Goal: Obtain resource: Obtain resource

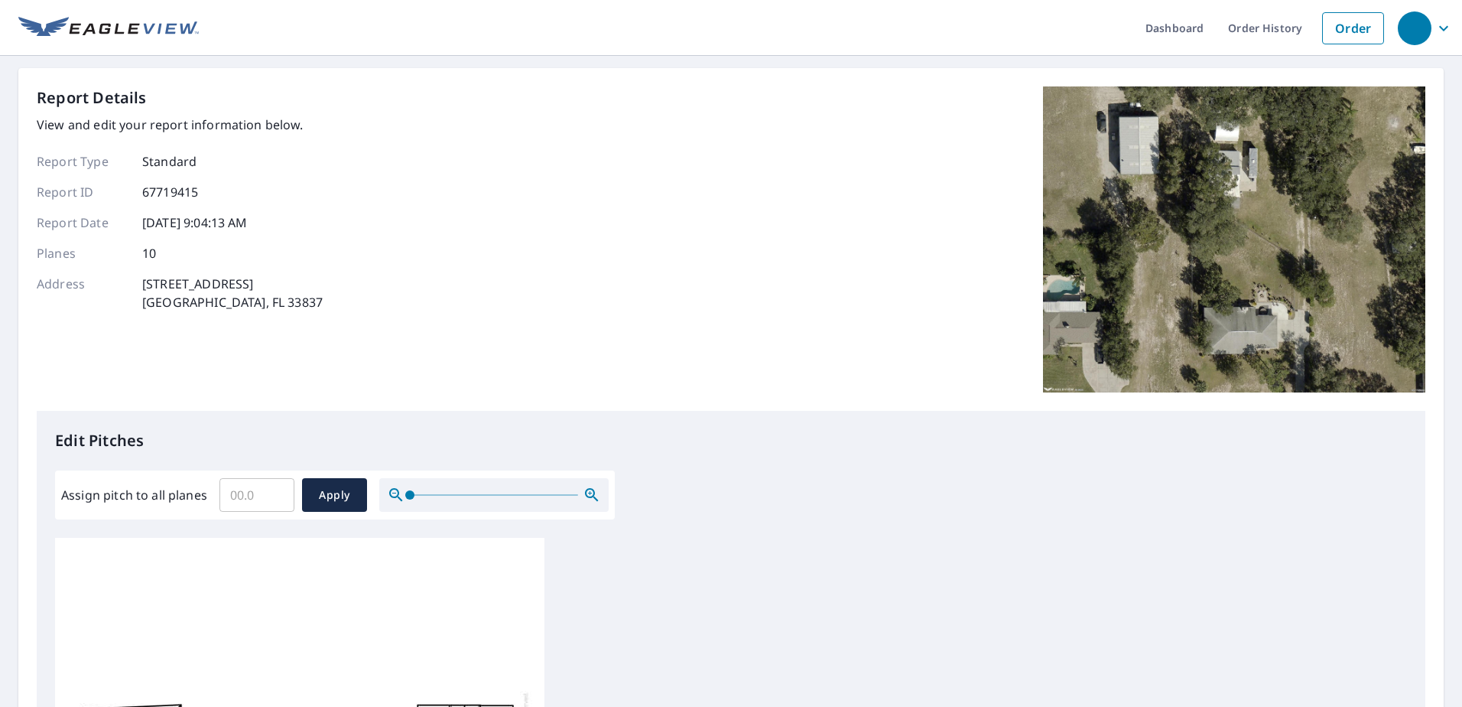
scroll to position [504, 0]
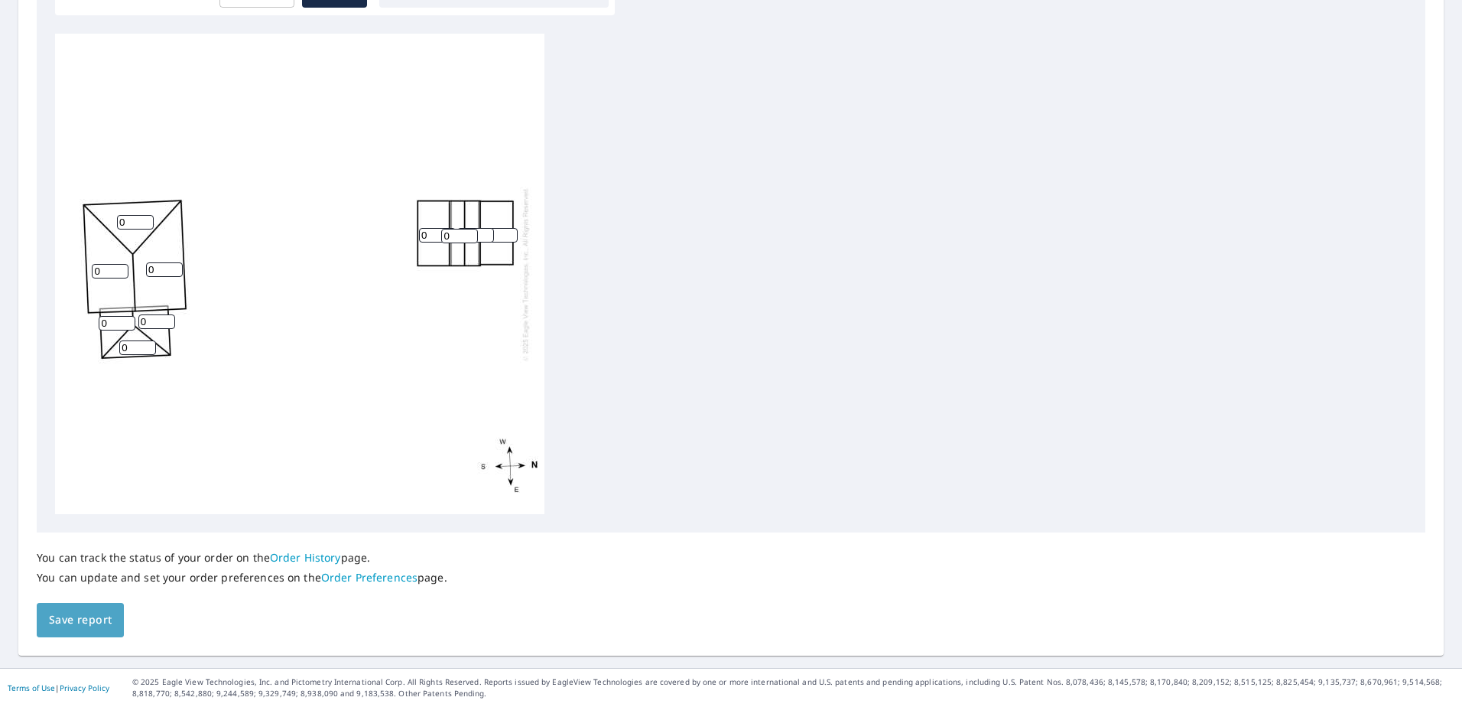
click at [96, 617] on span "Save report" at bounding box center [80, 619] width 63 height 19
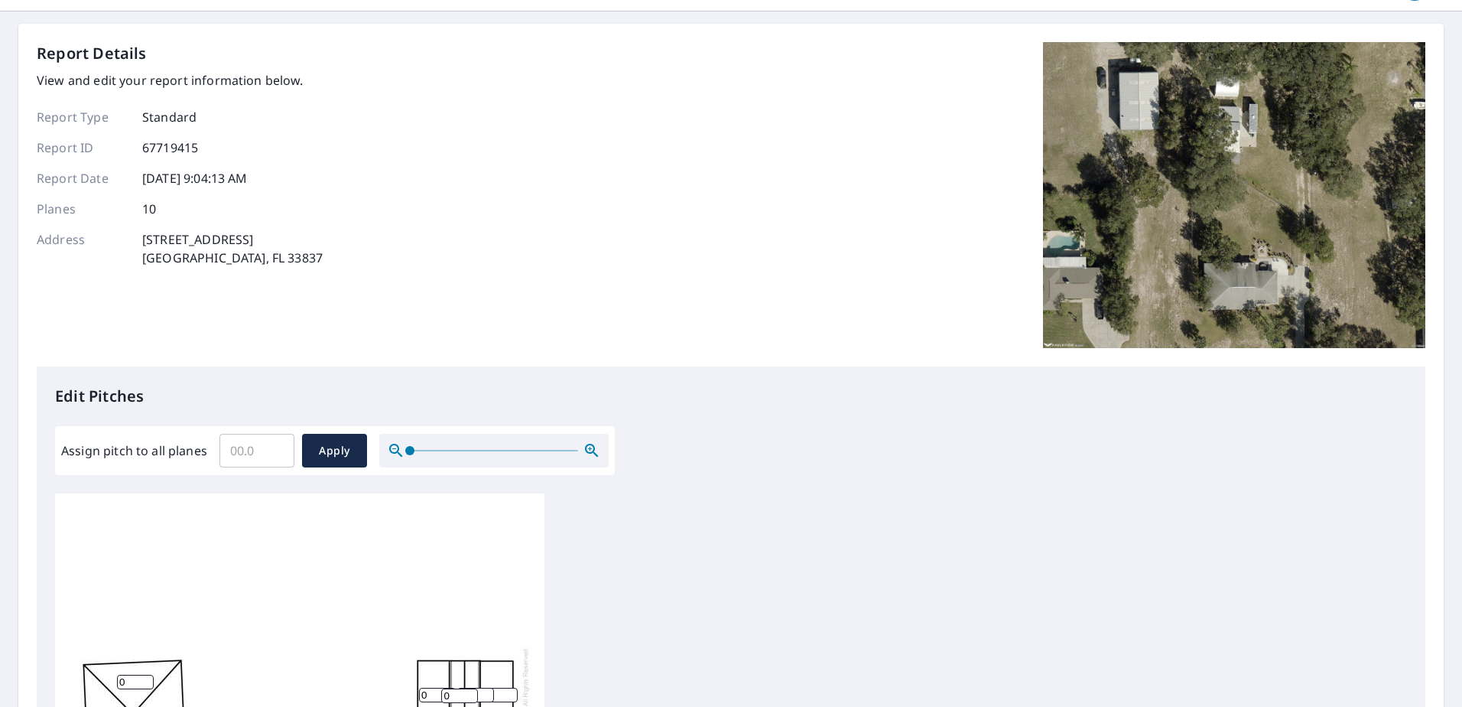
scroll to position [0, 0]
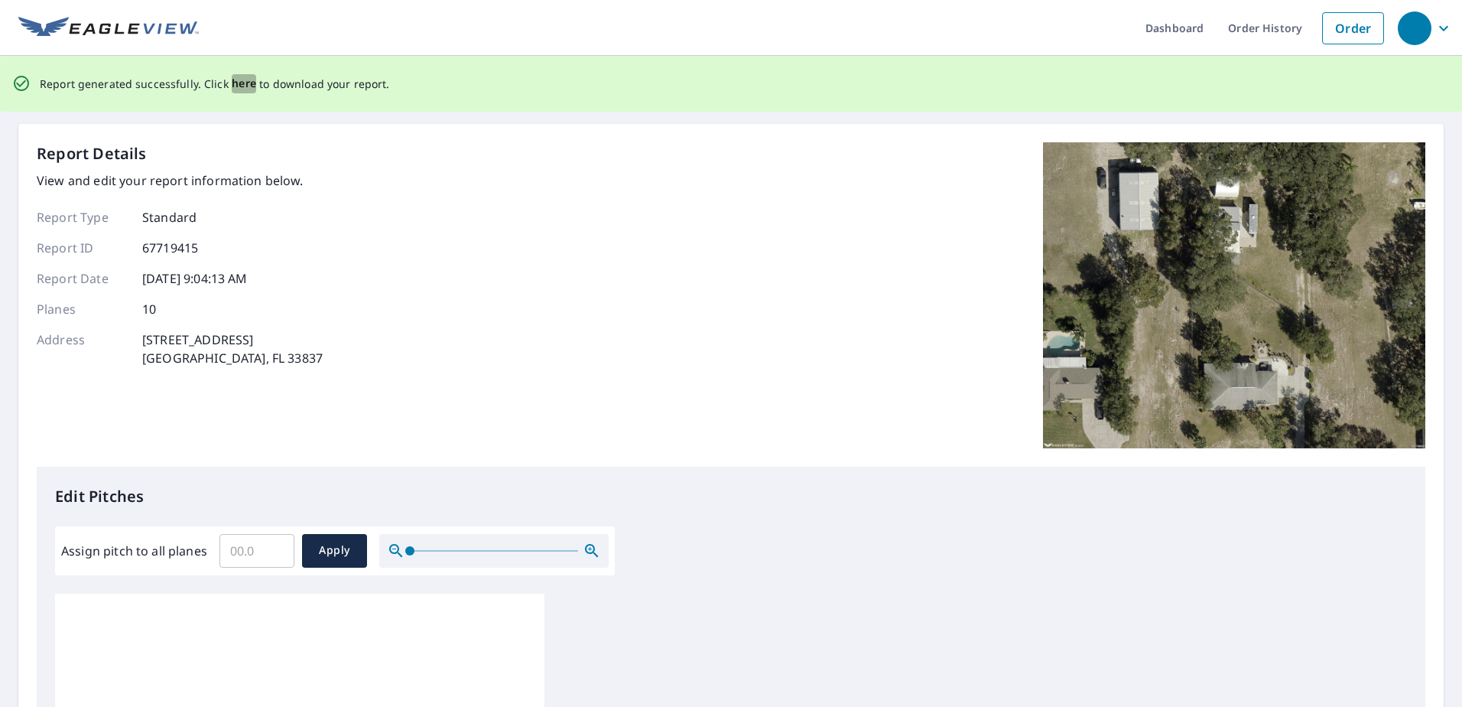
click at [242, 84] on span "here" at bounding box center [244, 83] width 25 height 19
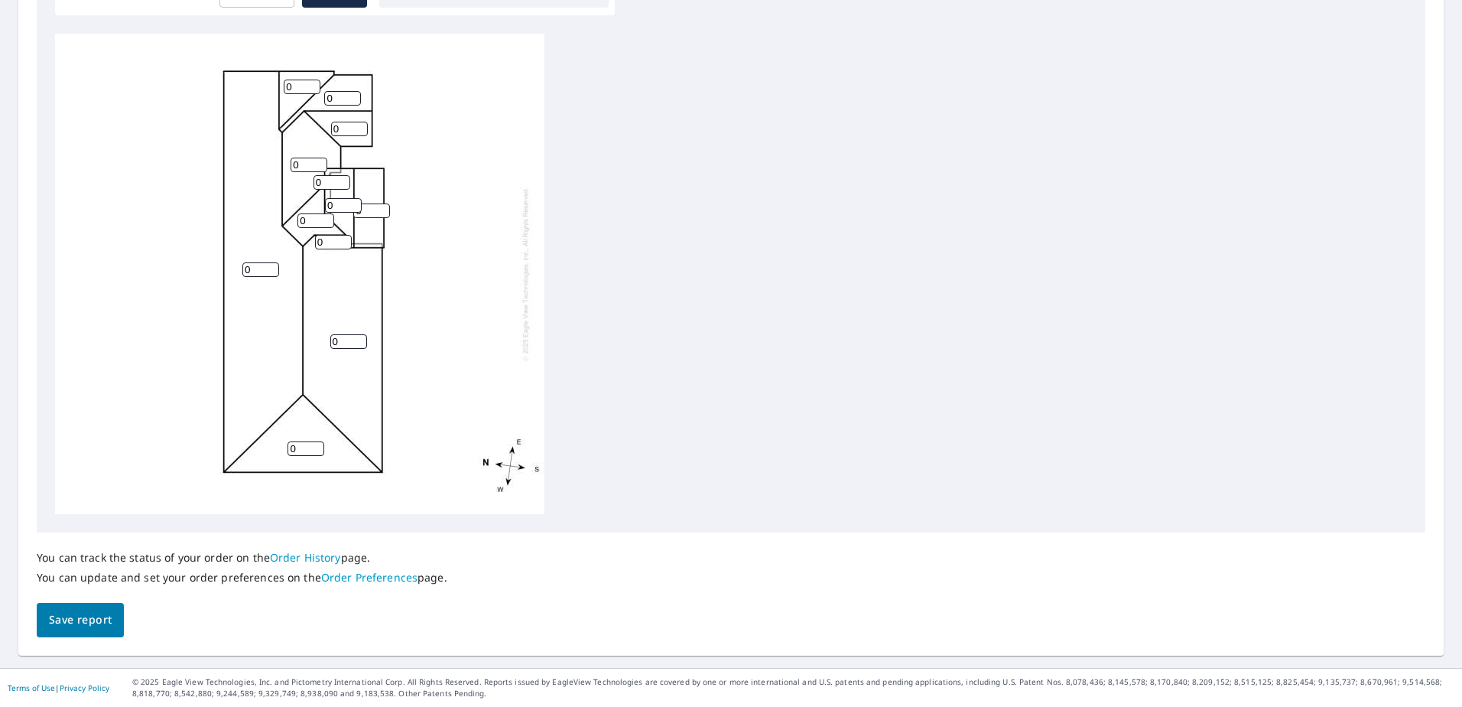
click at [122, 613] on button "Save report" at bounding box center [80, 620] width 87 height 34
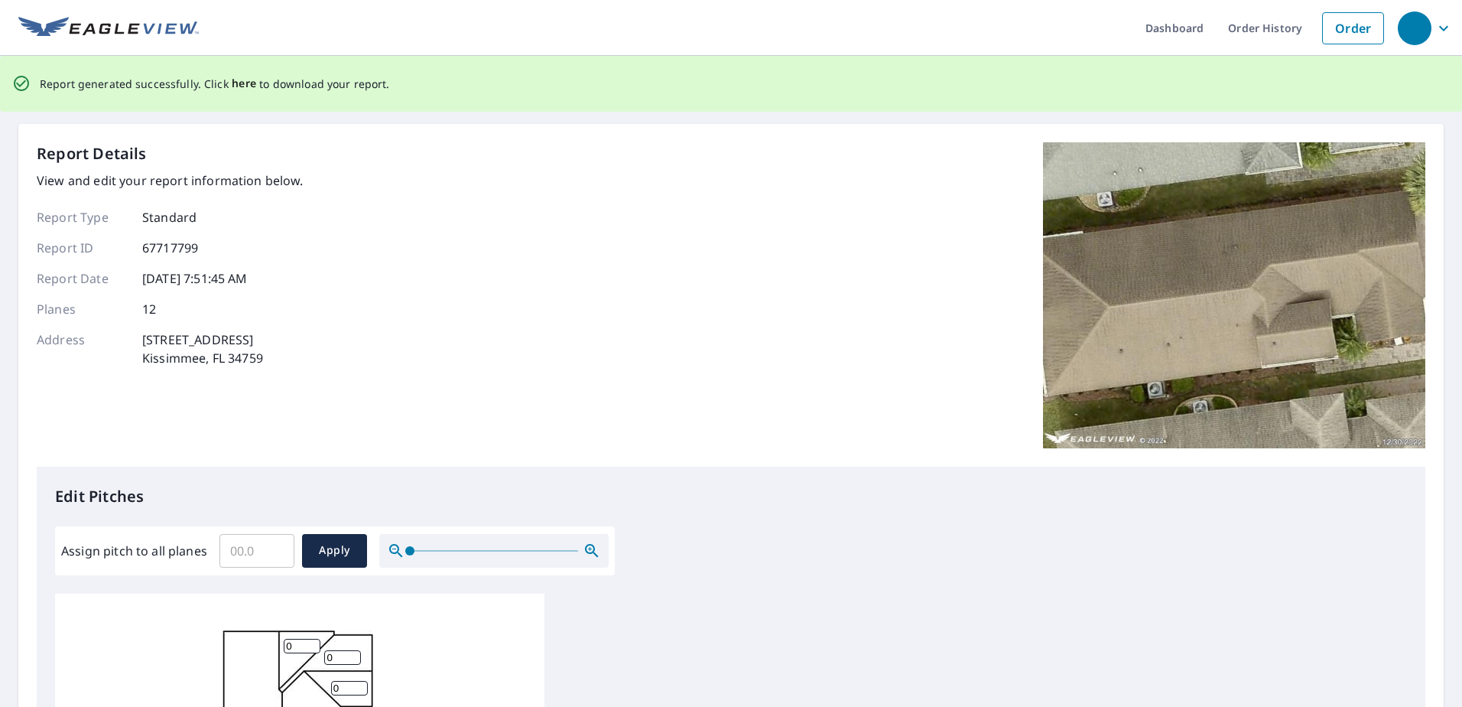
click at [236, 83] on span "here" at bounding box center [244, 83] width 25 height 19
